Goal: Task Accomplishment & Management: Manage account settings

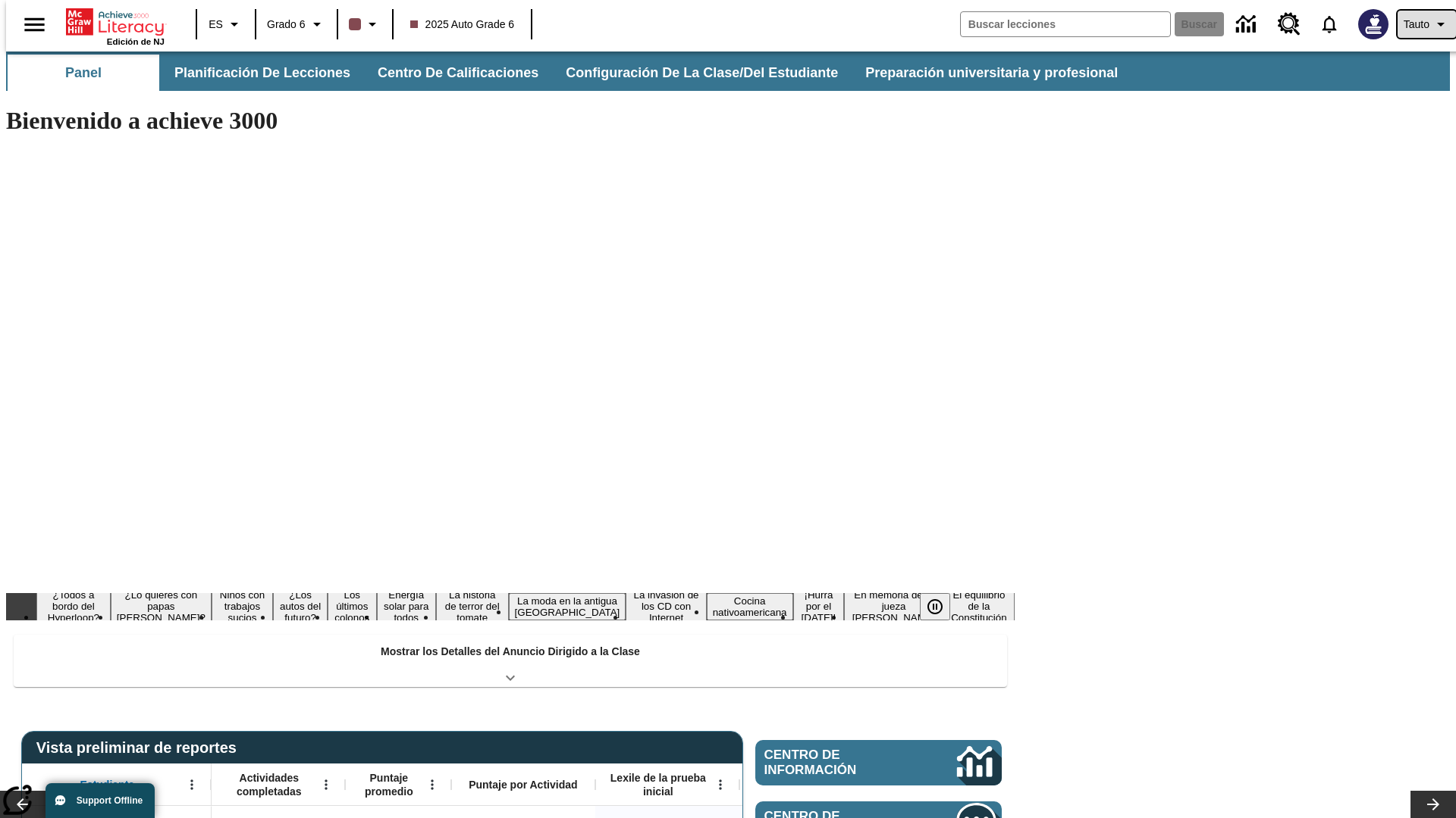
click at [1418, 24] on span "Tauto" at bounding box center [1417, 24] width 26 height 16
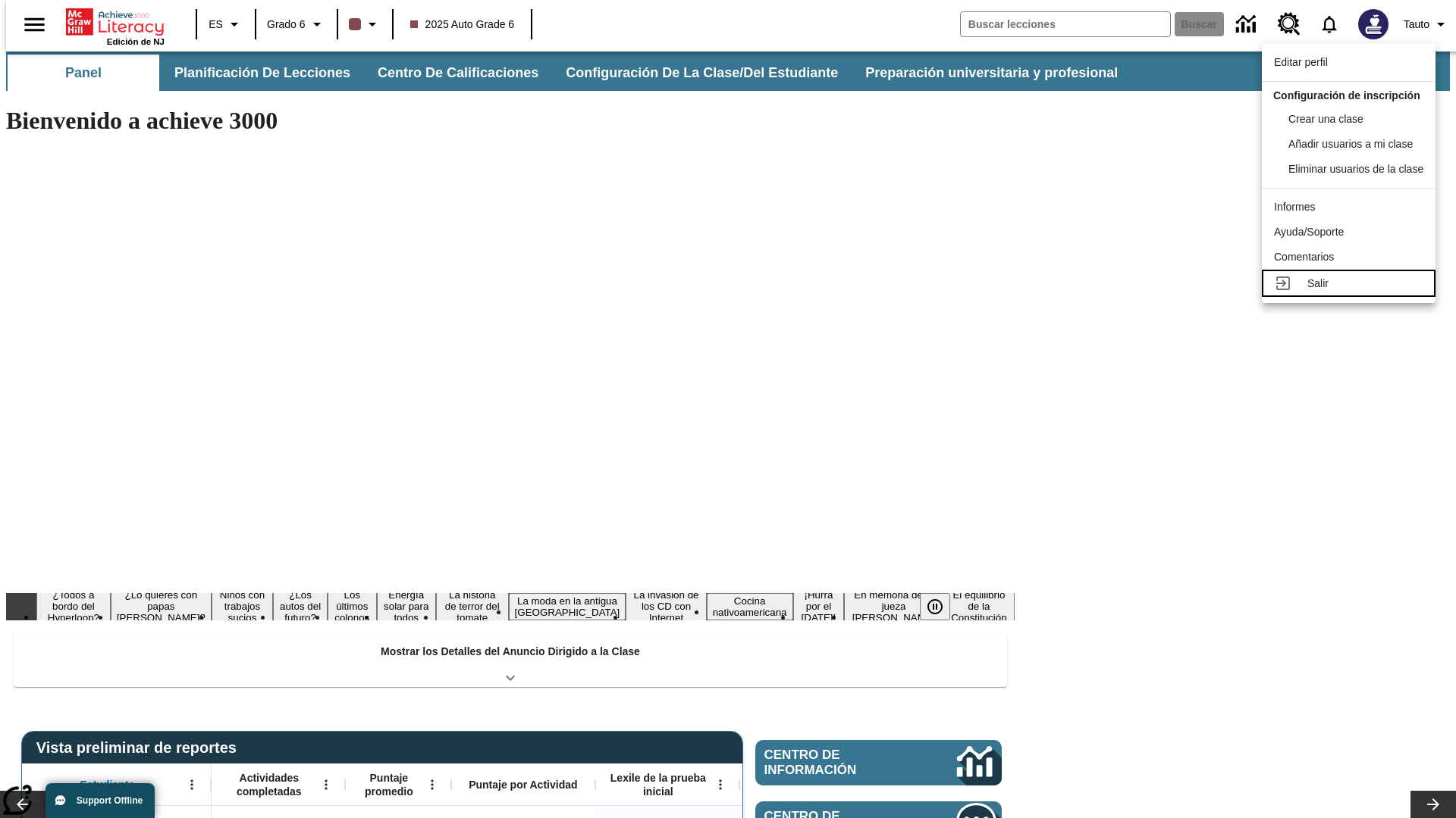
click at [1352, 292] on div "Salir" at bounding box center [1365, 284] width 116 height 16
